Goal: Transaction & Acquisition: Download file/media

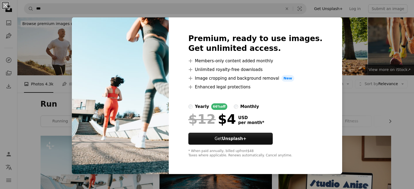
scroll to position [54, 0]
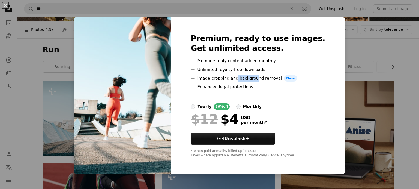
drag, startPoint x: 244, startPoint y: 77, endPoint x: 265, endPoint y: 78, distance: 20.5
click at [264, 78] on li "A plus sign Image cropping and background removal New" at bounding box center [257, 78] width 134 height 7
click at [298, 69] on li "A plus sign Unlimited royalty-free downloads" at bounding box center [257, 69] width 134 height 7
click at [315, 36] on div "Premium, ready to use images. Get unlimited access. A plus sign Members-only co…" at bounding box center [258, 95] width 174 height 157
click at [385, 53] on div "An X shape Premium, ready to use images. Get unlimited access. A plus sign Memb…" at bounding box center [209, 94] width 419 height 189
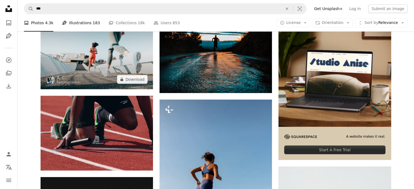
scroll to position [82, 0]
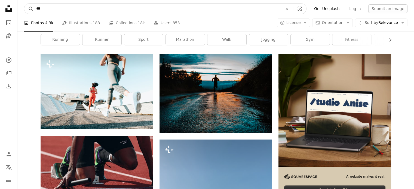
click at [68, 9] on input "***" at bounding box center [158, 9] width 248 height 10
type input "*"
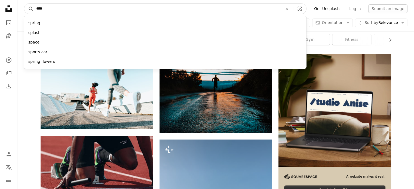
type input "*****"
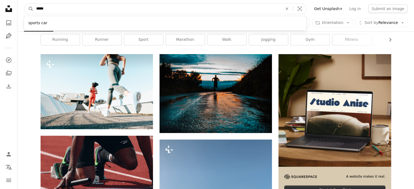
click button "A magnifying glass" at bounding box center [28, 9] width 9 height 10
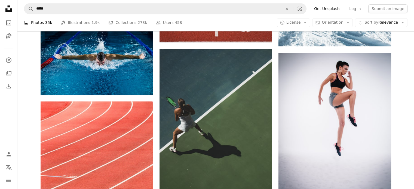
scroll to position [279, 0]
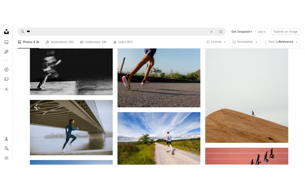
scroll to position [82, 0]
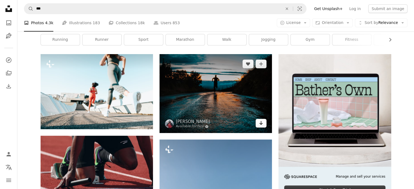
click at [263, 125] on icon "Arrow pointing down" at bounding box center [261, 123] width 4 height 7
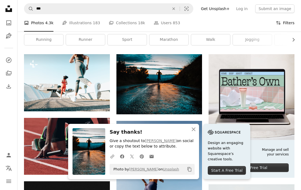
click at [293, 25] on button "Filters Filters" at bounding box center [285, 22] width 19 height 17
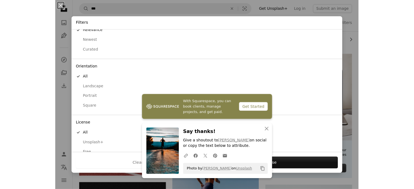
scroll to position [26, 0]
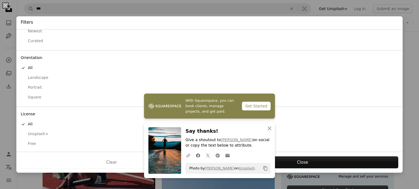
click at [411, 51] on div "An X shape With Squarespace, you can book clients, manage projects, and get pai…" at bounding box center [209, 94] width 419 height 189
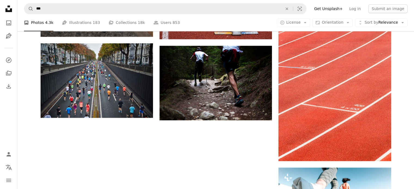
scroll to position [634, 0]
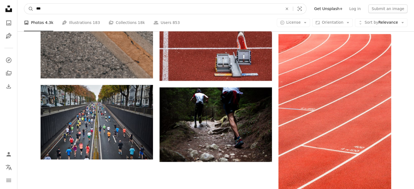
click at [60, 11] on input "***" at bounding box center [158, 9] width 248 height 10
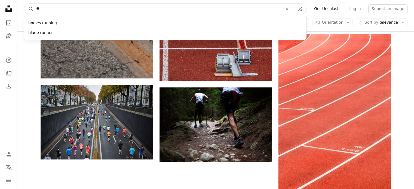
type input "*"
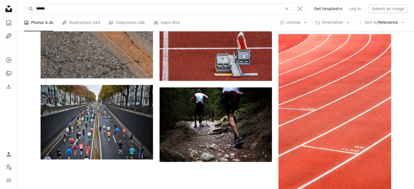
type input "*******"
click button "A magnifying glass" at bounding box center [28, 9] width 9 height 10
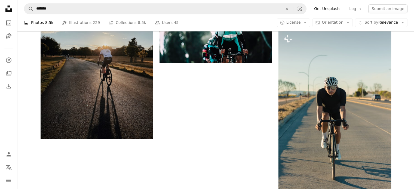
scroll to position [681, 0]
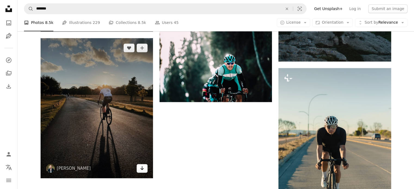
drag, startPoint x: 110, startPoint y: 126, endPoint x: 140, endPoint y: 167, distance: 50.5
click at [140, 167] on icon "Arrow pointing down" at bounding box center [142, 168] width 4 height 7
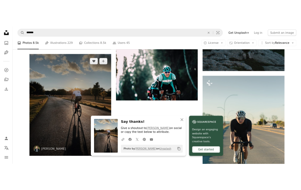
scroll to position [592, 0]
